Goal: Information Seeking & Learning: Check status

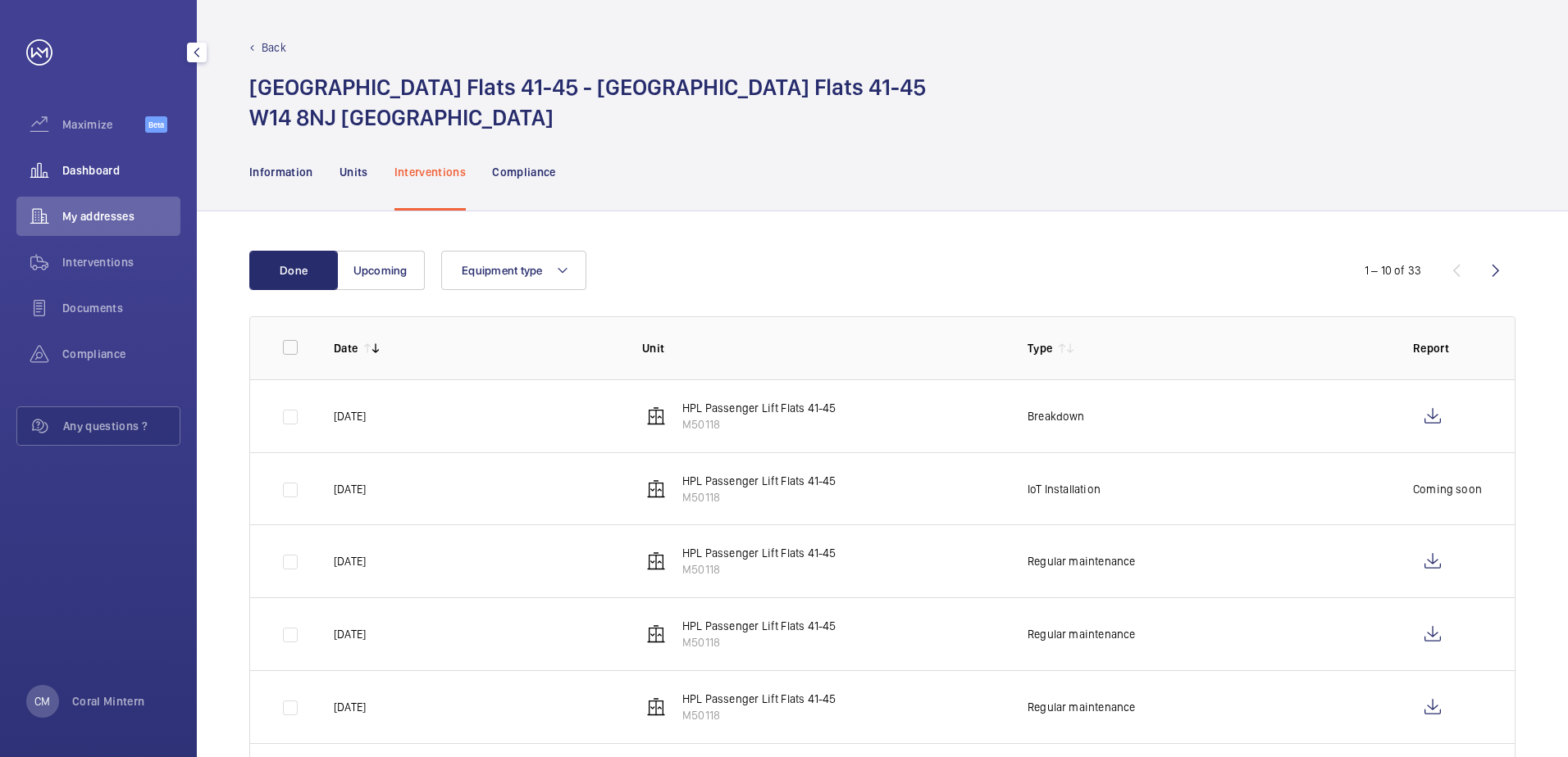
click at [99, 166] on span "Dashboard" at bounding box center [121, 170] width 119 height 16
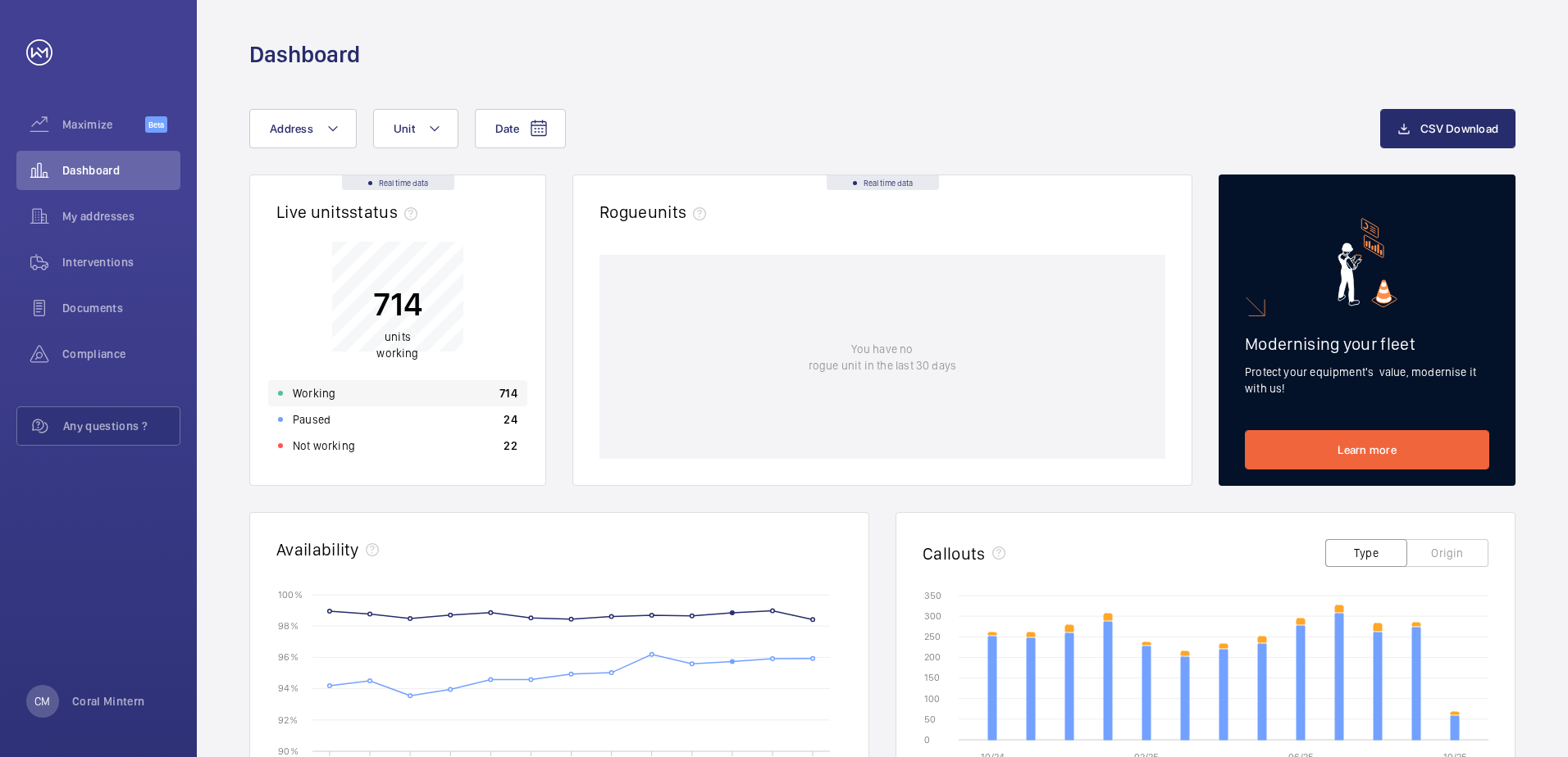
click at [312, 395] on p "Working" at bounding box center [314, 393] width 42 height 16
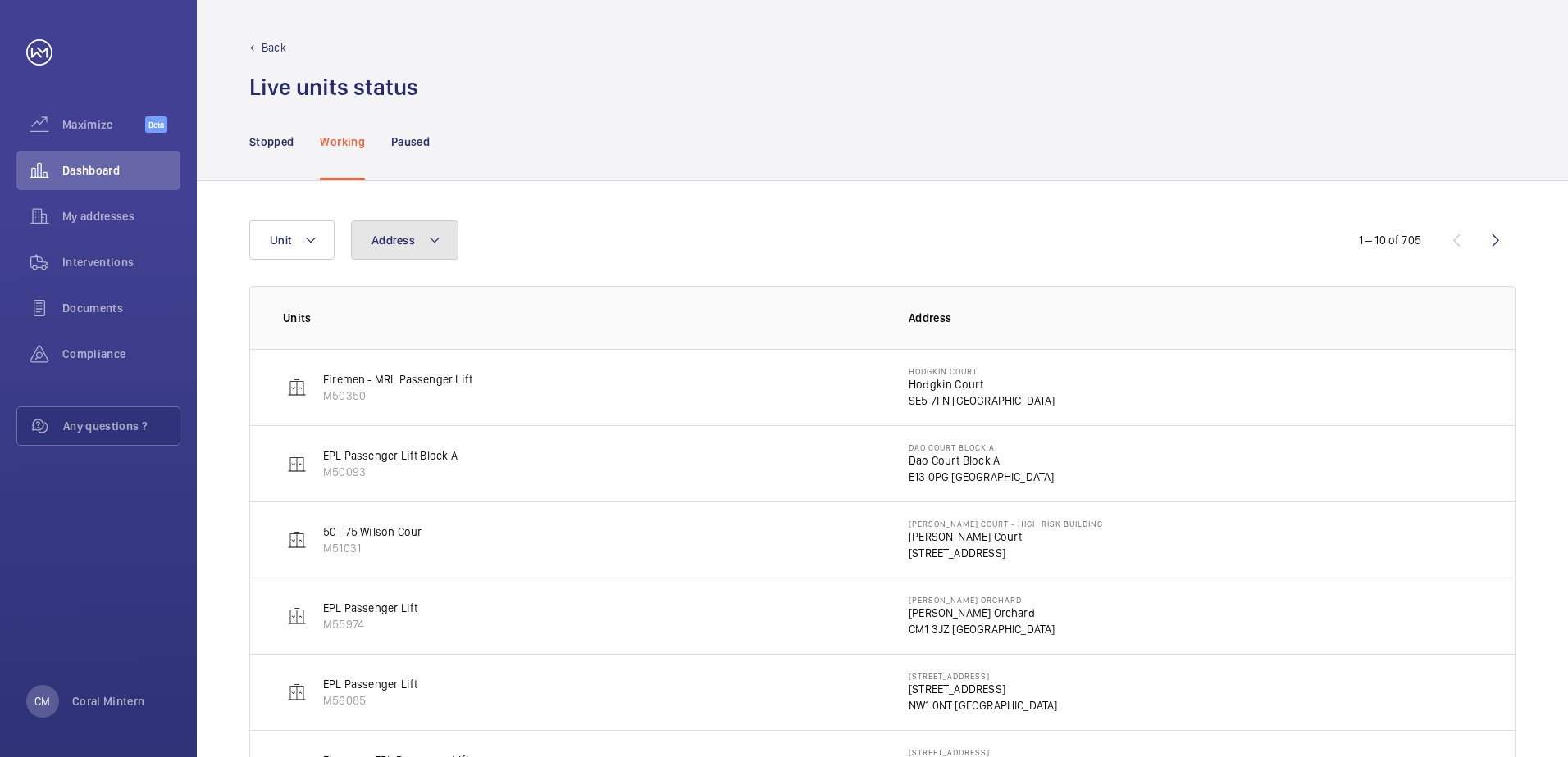
click at [422, 256] on button "Address" at bounding box center [404, 240] width 107 height 39
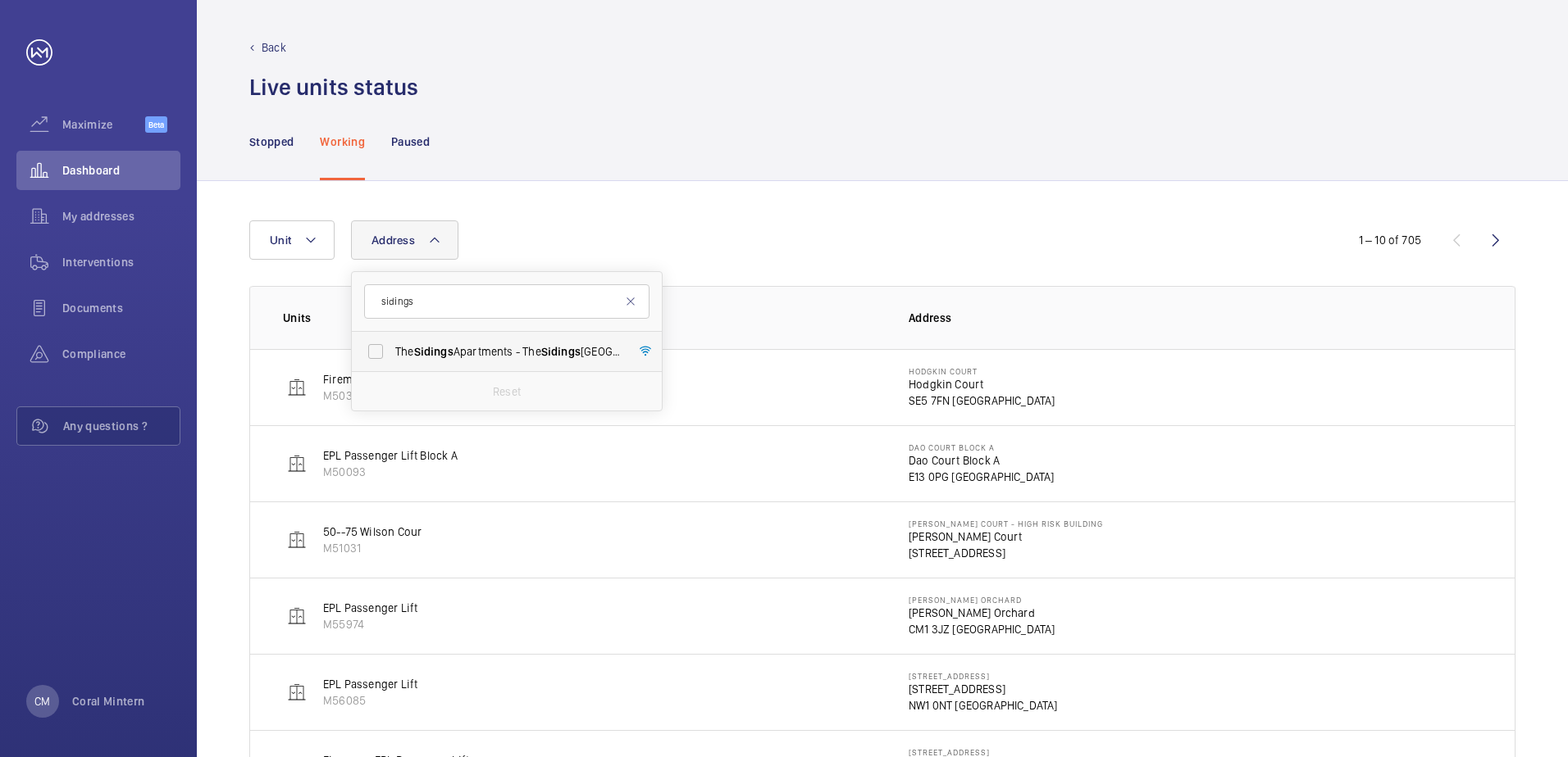
type input "sidings"
click at [521, 349] on span "The Sidings Apartments - [GEOGRAPHIC_DATA]" at bounding box center [508, 352] width 226 height 16
click at [392, 349] on input "The Sidings Apartments - [GEOGRAPHIC_DATA]" at bounding box center [376, 352] width 33 height 33
checkbox input "true"
click at [124, 161] on div "Dashboard" at bounding box center [98, 170] width 164 height 39
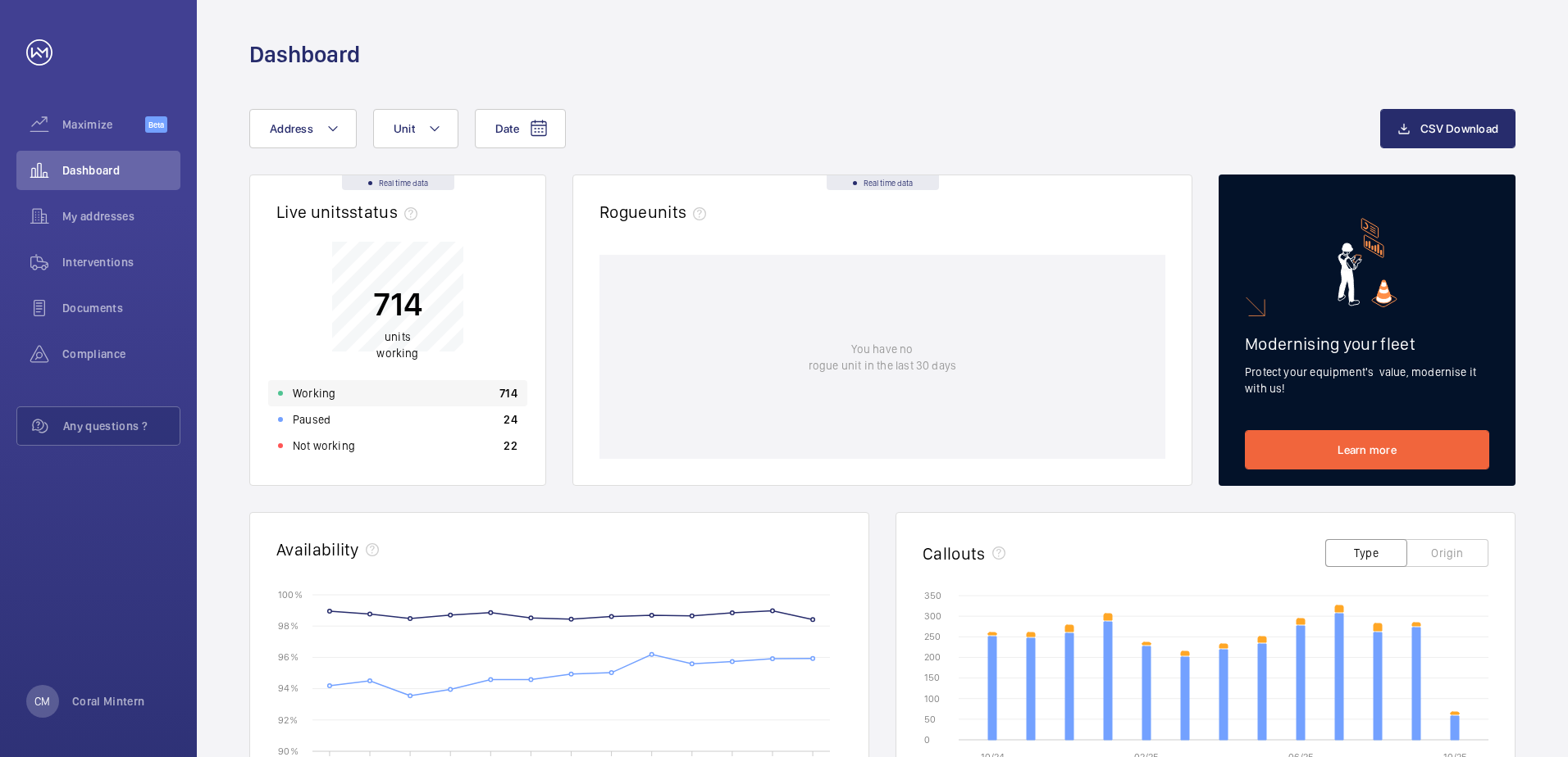
click at [398, 402] on div "Working 714" at bounding box center [397, 393] width 259 height 26
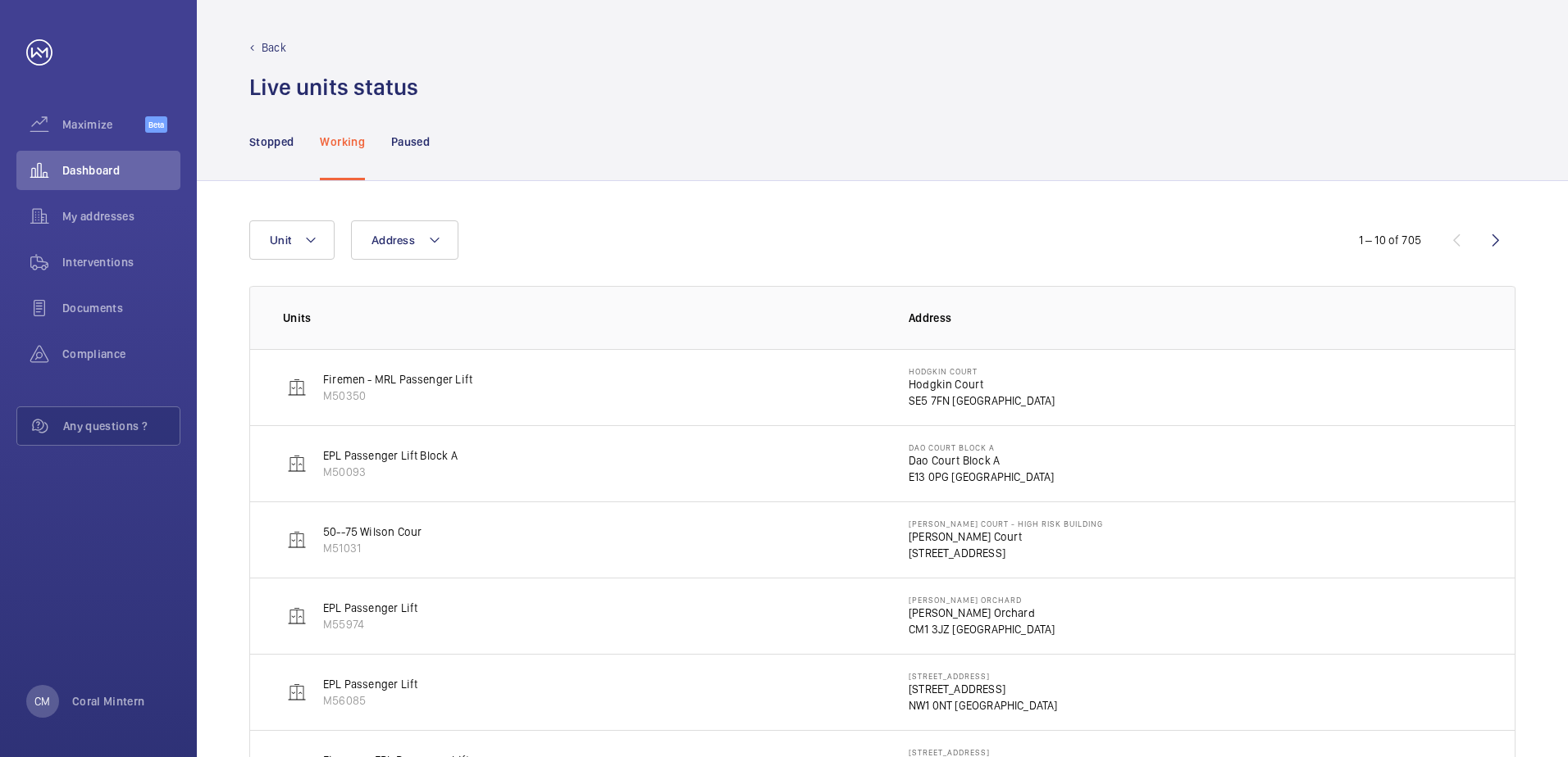
click at [310, 161] on nav "Stopped Working Paused" at bounding box center [339, 141] width 180 height 78
click at [279, 134] on p "Stopped" at bounding box center [272, 142] width 44 height 16
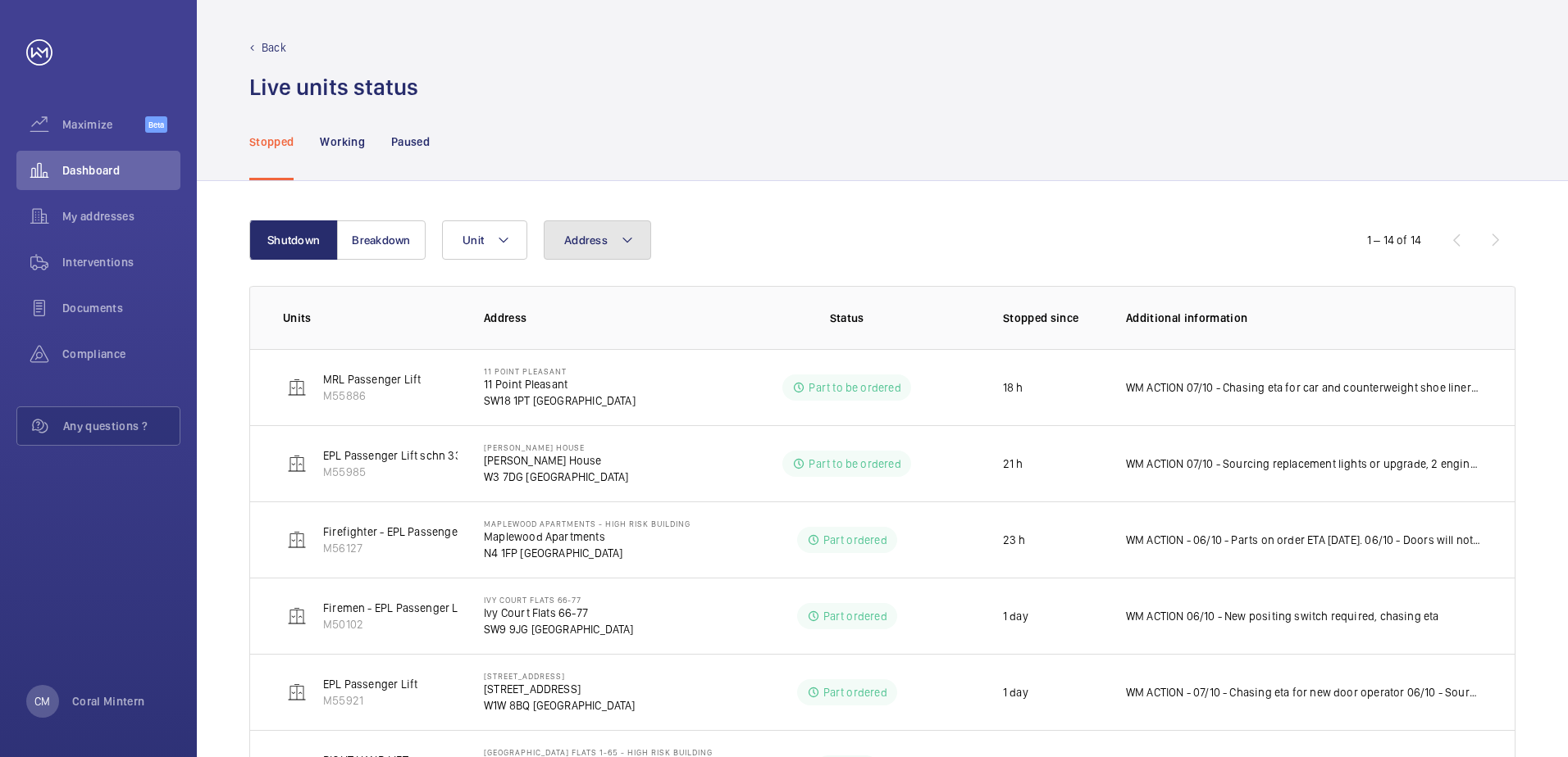
click at [598, 226] on button "Address" at bounding box center [597, 240] width 107 height 39
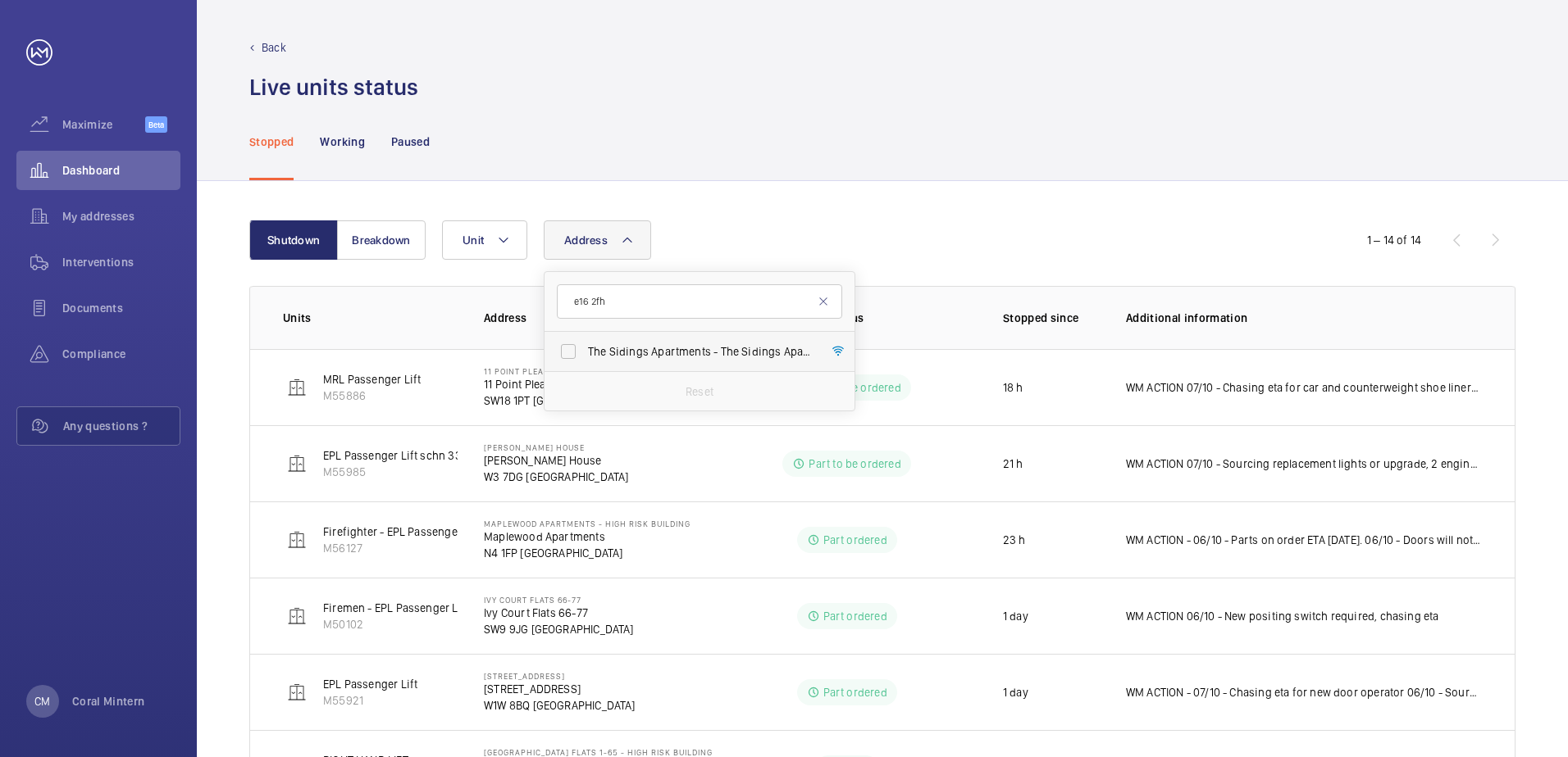
type input "e16 2fh"
click at [655, 345] on span "The Sidings Apartments - [GEOGRAPHIC_DATA]" at bounding box center [701, 352] width 226 height 16
click at [585, 345] on input "The Sidings Apartments - [GEOGRAPHIC_DATA]" at bounding box center [569, 352] width 33 height 33
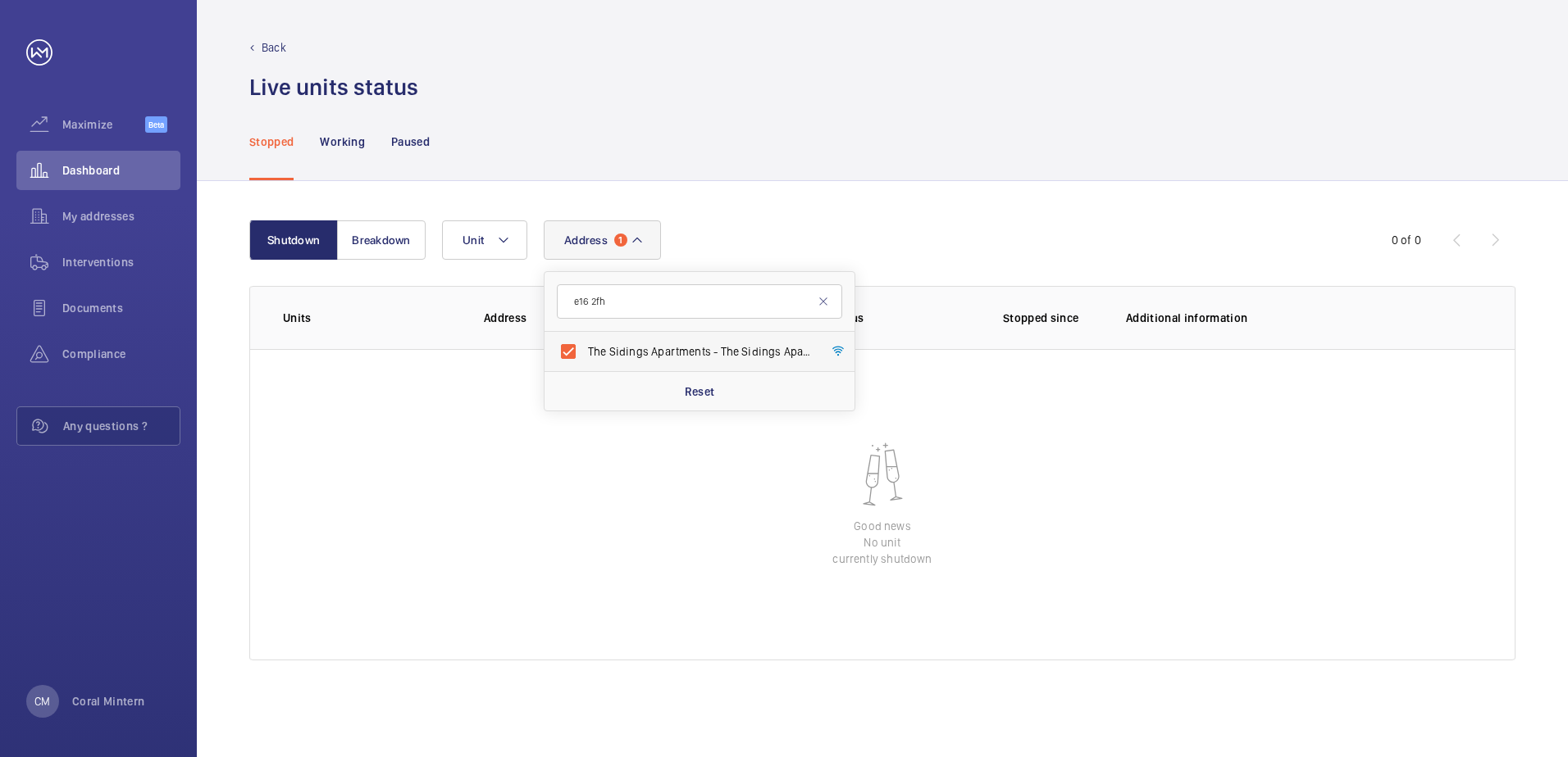
drag, startPoint x: 641, startPoint y: 341, endPoint x: 649, endPoint y: 361, distance: 21.5
click at [642, 341] on label "The Sidings Apartments - [GEOGRAPHIC_DATA]" at bounding box center [687, 352] width 285 height 39
click at [585, 341] on input "The Sidings Apartments - [GEOGRAPHIC_DATA]" at bounding box center [569, 352] width 33 height 33
checkbox input "false"
